Goal: Task Accomplishment & Management: Use online tool/utility

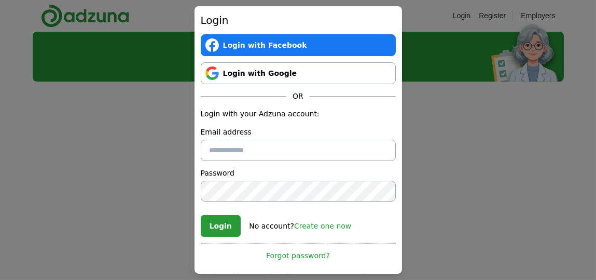
click at [259, 79] on link "Login with Google" at bounding box center [298, 73] width 195 height 22
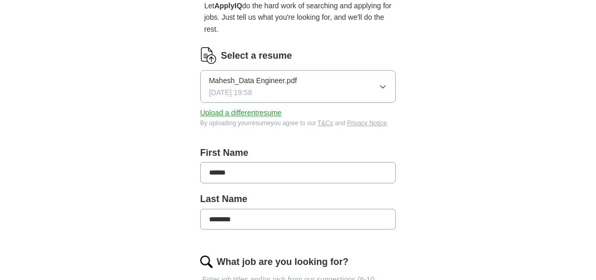
scroll to position [107, 0]
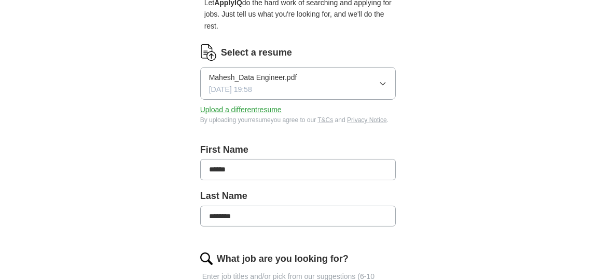
click at [375, 74] on button "Mahesh_Data Engineer.pdf 05/06/2025, 19:58" at bounding box center [298, 83] width 196 height 33
click at [134, 109] on div "ApplyIQ Let ApplyIQ do the hard work of searching and applying for jobs. Just t…" at bounding box center [298, 267] width 531 height 687
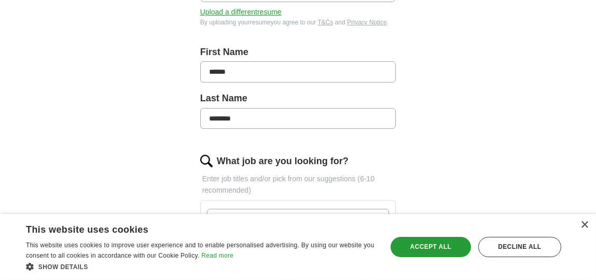
scroll to position [227, 0]
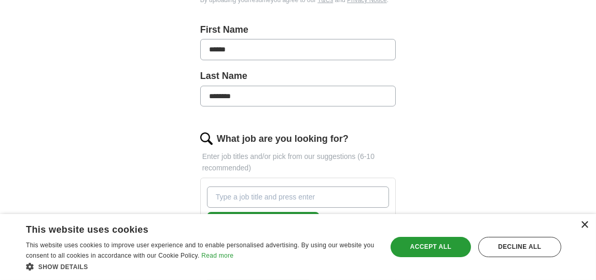
click at [584, 222] on div "×" at bounding box center [584, 225] width 8 height 8
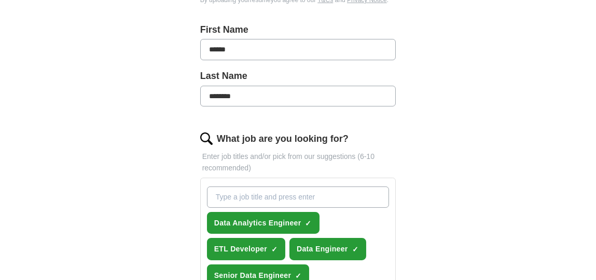
scroll to position [0, 0]
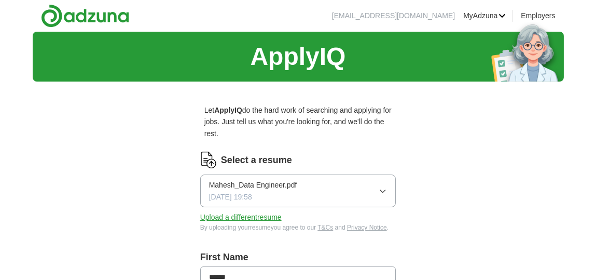
click at [0, 0] on link "Resumes" at bounding box center [0, 0] width 0 height 0
